Goal: Task Accomplishment & Management: Use online tool/utility

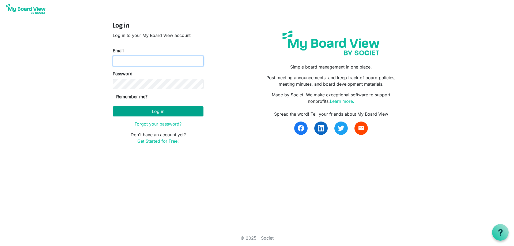
type input "[EMAIL_ADDRESS][DOMAIN_NAME]"
click at [142, 110] on button "Log in" at bounding box center [158, 111] width 91 height 10
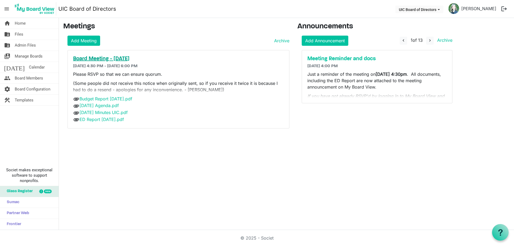
click at [120, 58] on h5 "Board Meeting - [DATE]" at bounding box center [178, 59] width 211 height 6
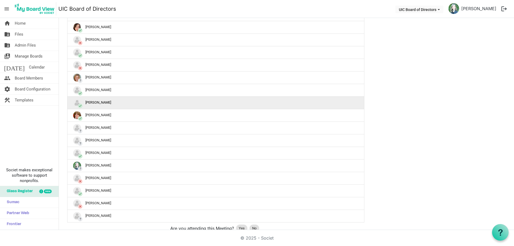
scroll to position [214, 0]
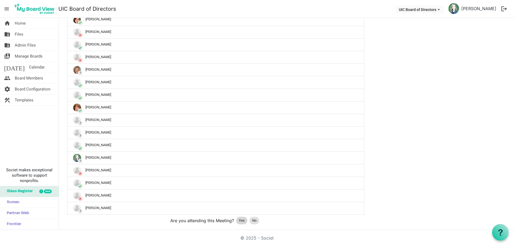
click at [242, 220] on span "Yes" at bounding box center [242, 220] width 6 height 5
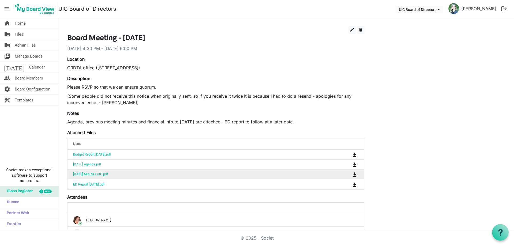
scroll to position [0, 0]
